Goal: Information Seeking & Learning: Learn about a topic

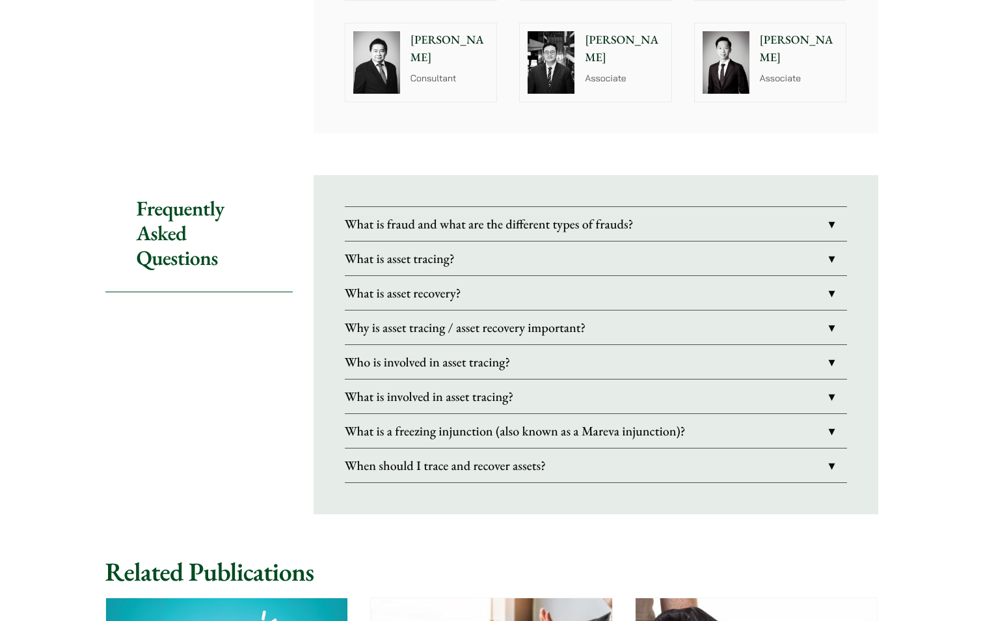
scroll to position [1106, 0]
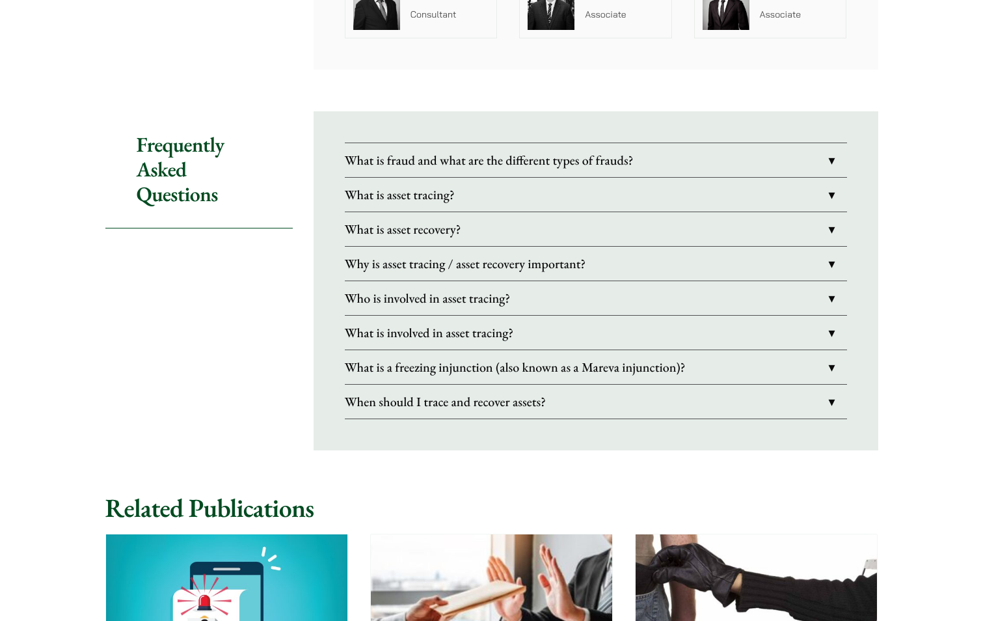
click at [829, 398] on link "When should I trace and recover assets?" at bounding box center [596, 401] width 502 height 34
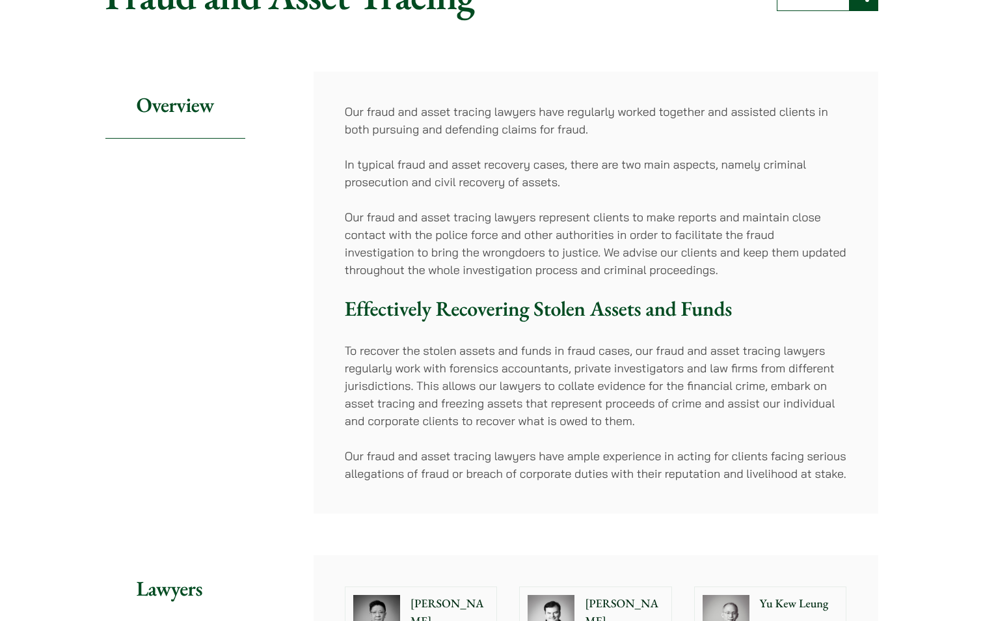
scroll to position [260, 0]
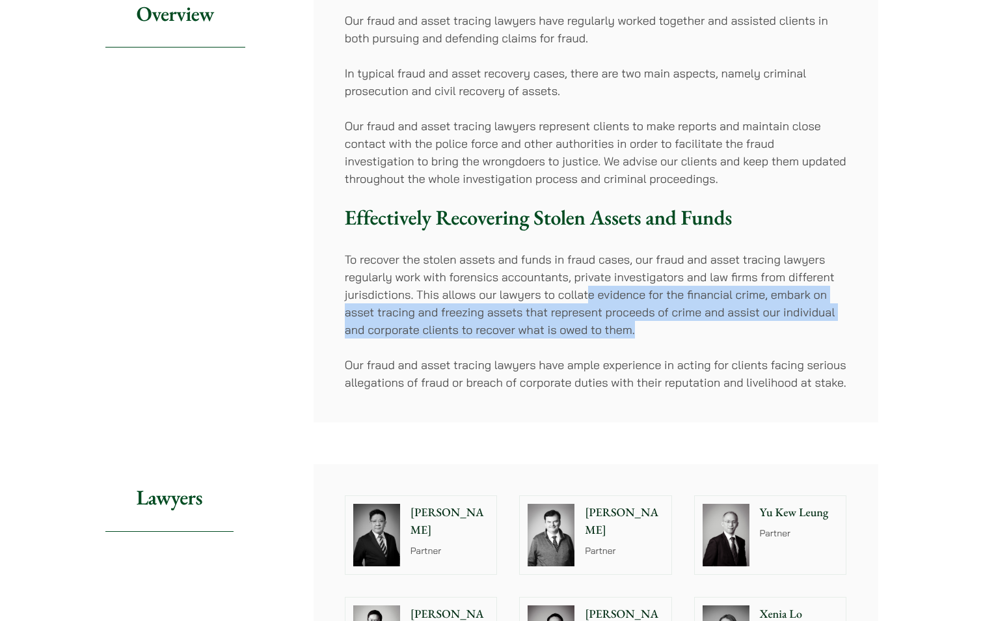
drag, startPoint x: 590, startPoint y: 293, endPoint x: 761, endPoint y: 333, distance: 175.6
click at [761, 333] on p "To recover the stolen assets and funds in fraud cases, our fraud and asset trac…" at bounding box center [596, 294] width 502 height 88
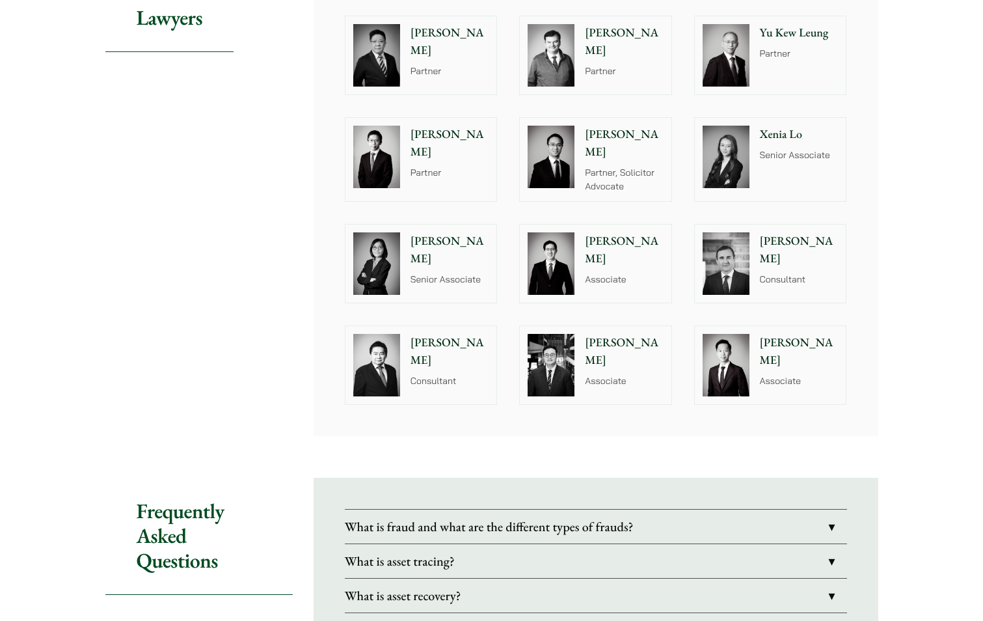
scroll to position [976, 0]
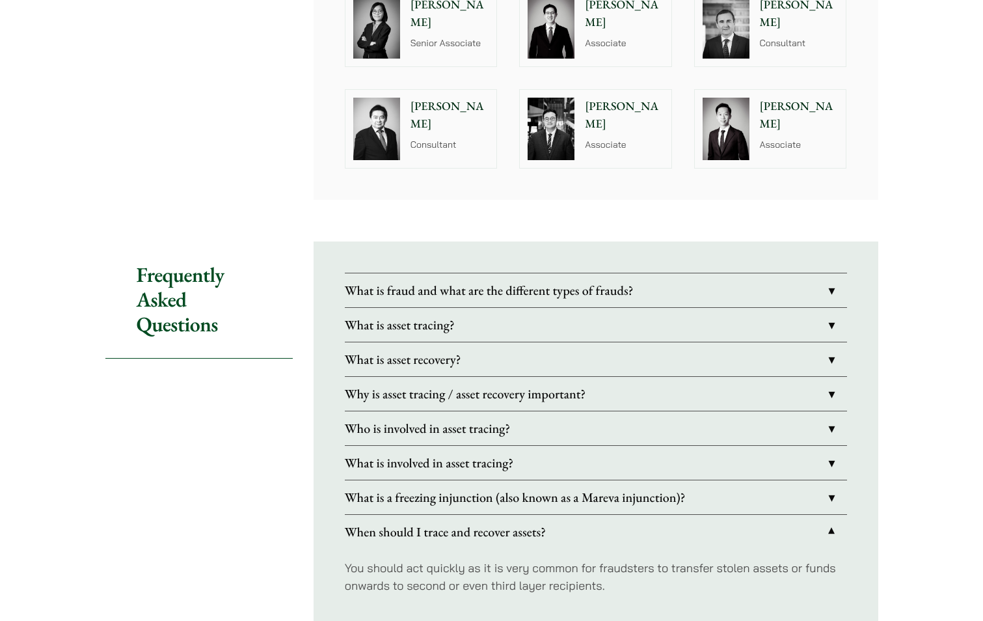
click at [664, 353] on link "What is asset recovery?" at bounding box center [596, 359] width 502 height 34
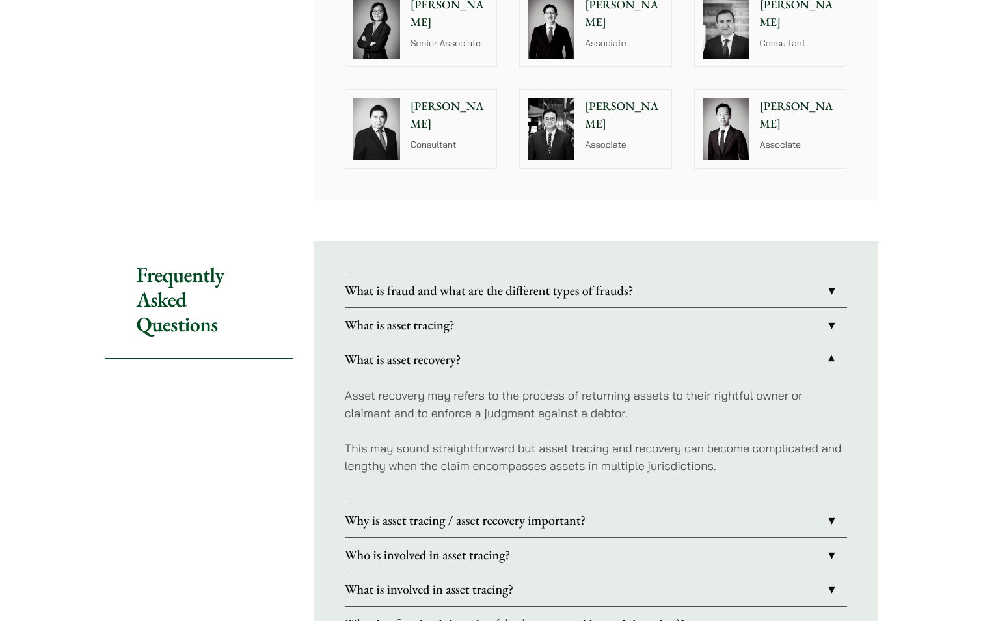
click at [661, 319] on link "What is asset tracing?" at bounding box center [596, 325] width 502 height 34
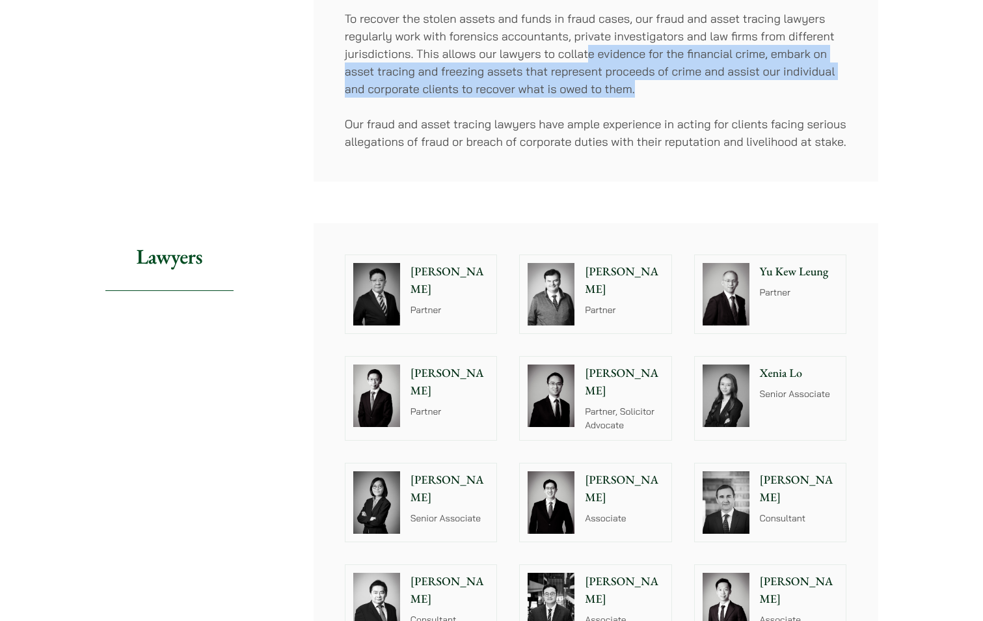
scroll to position [455, 0]
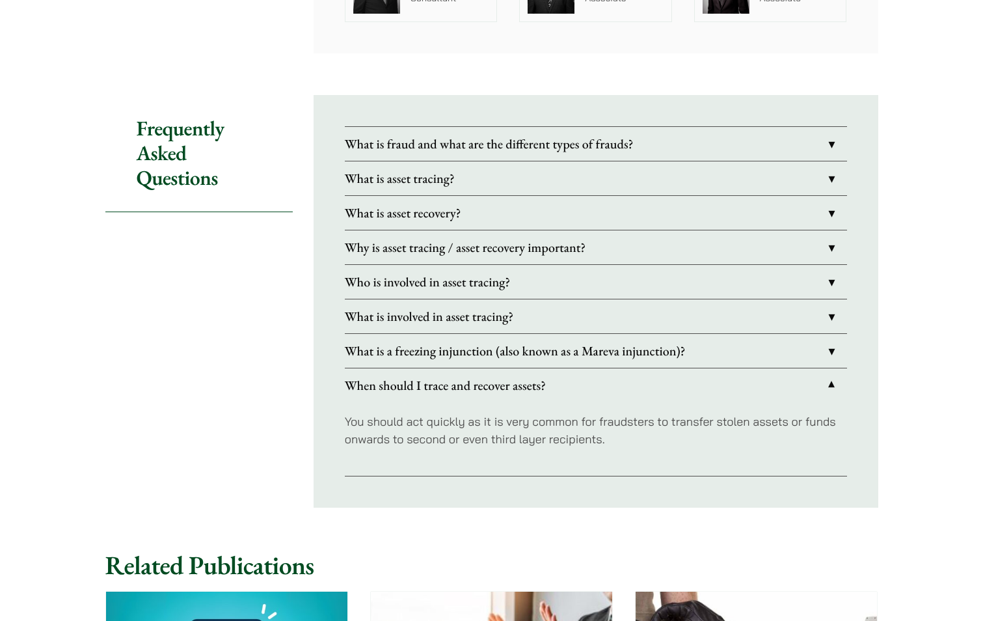
scroll to position [1106, 0]
